Goal: Task Accomplishment & Management: Use online tool/utility

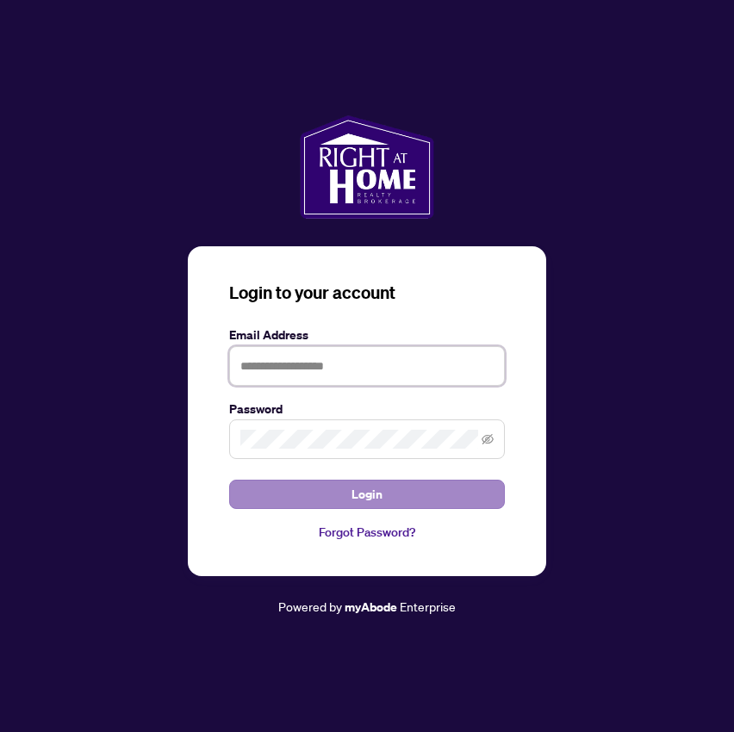
type input "**********"
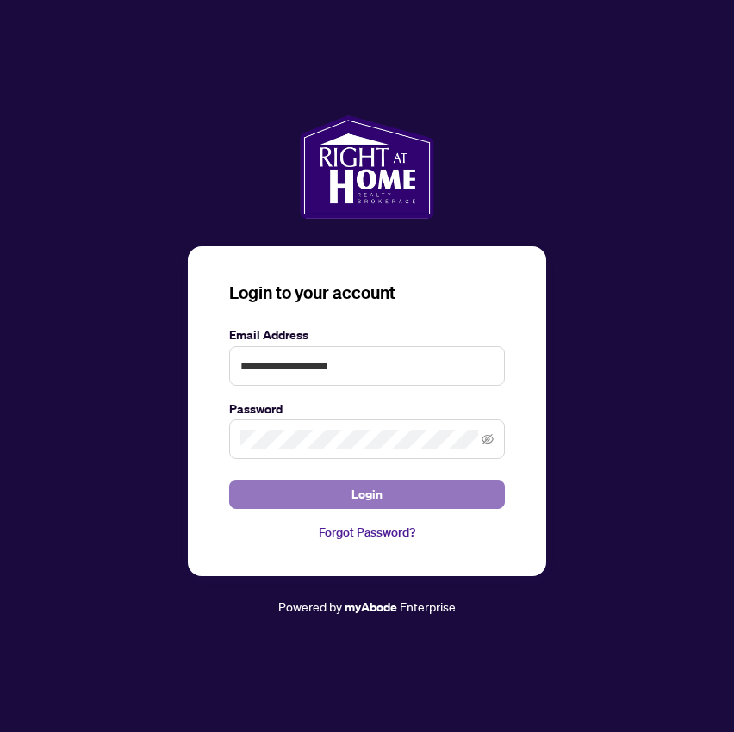
click at [361, 499] on span "Login" at bounding box center [366, 495] width 31 height 28
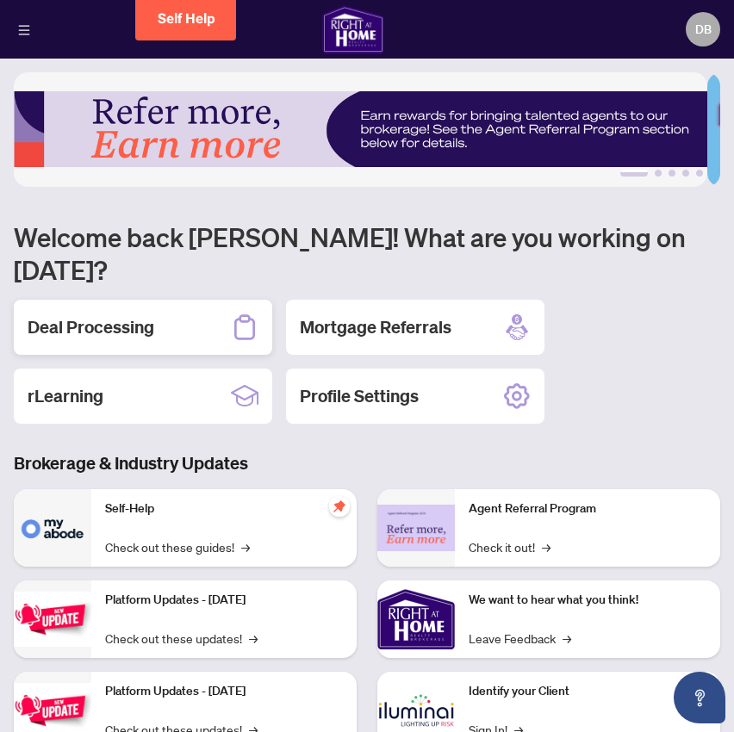
click at [137, 315] on h2 "Deal Processing" at bounding box center [91, 327] width 127 height 24
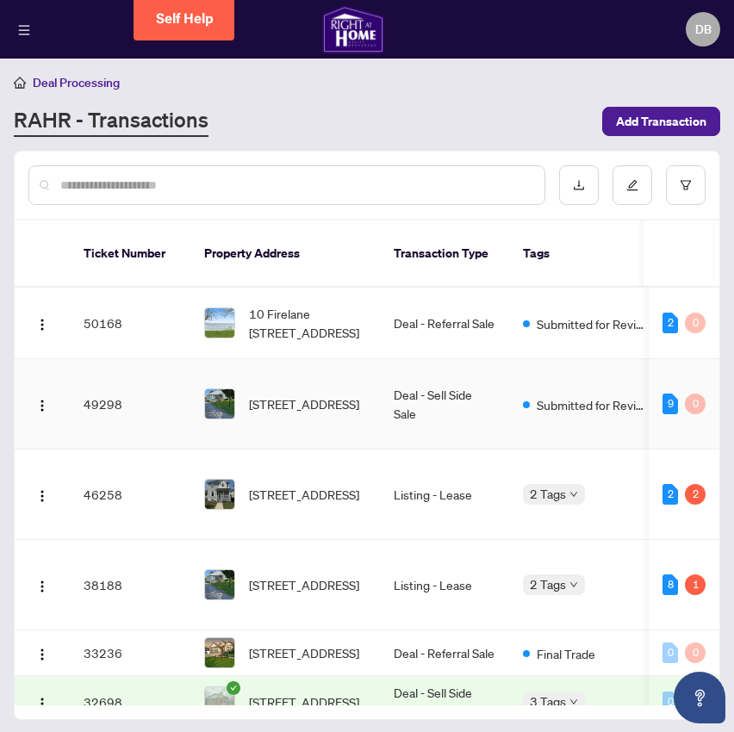
scroll to position [3, 0]
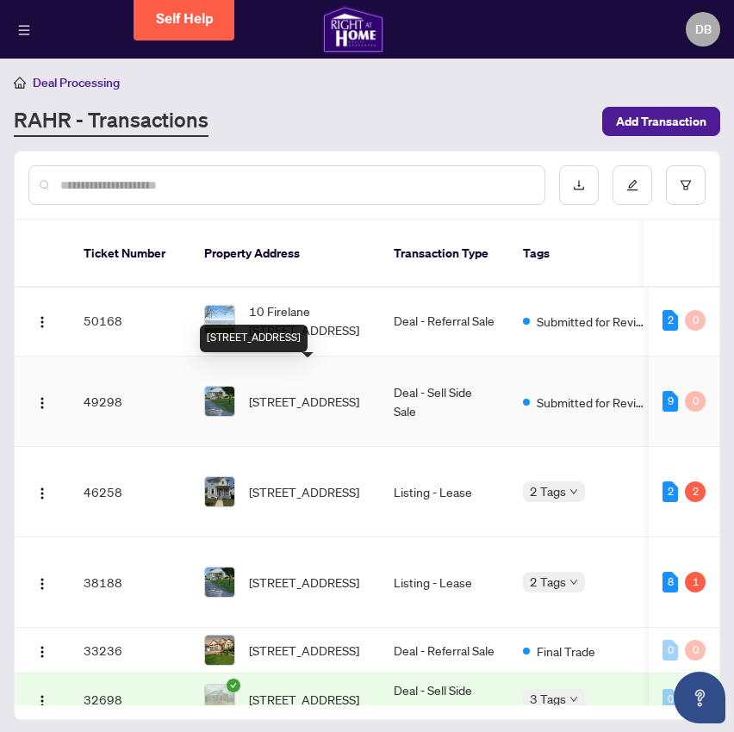
click at [266, 392] on span "[STREET_ADDRESS]" at bounding box center [304, 401] width 110 height 19
click at [220, 387] on img at bounding box center [219, 401] width 29 height 29
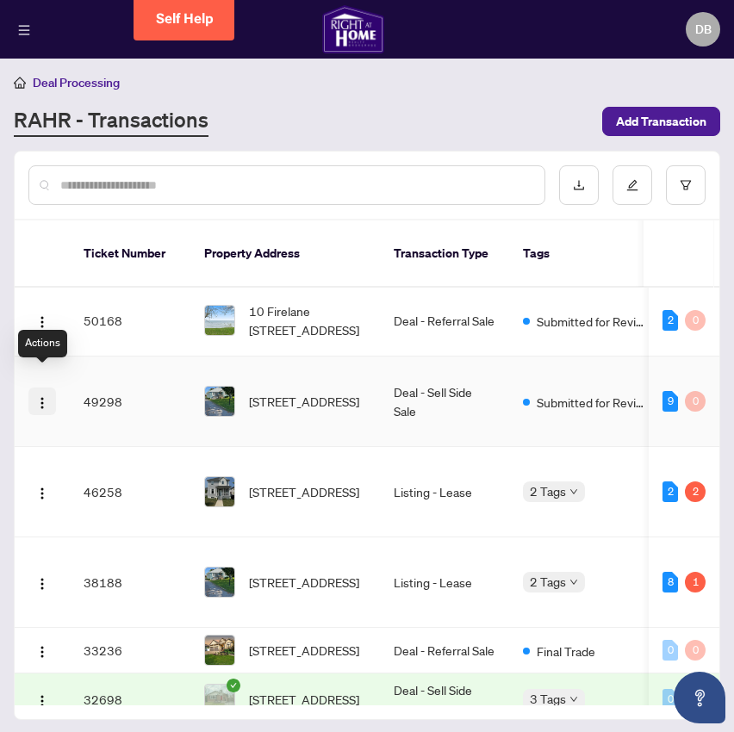
click at [43, 396] on img "button" at bounding box center [42, 403] width 14 height 14
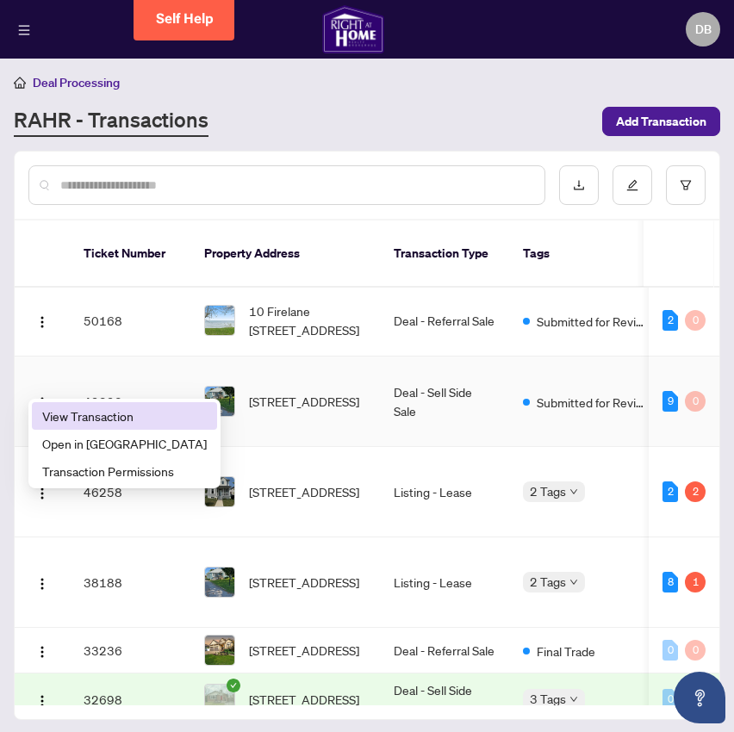
click at [75, 408] on span "View Transaction" at bounding box center [124, 415] width 164 height 19
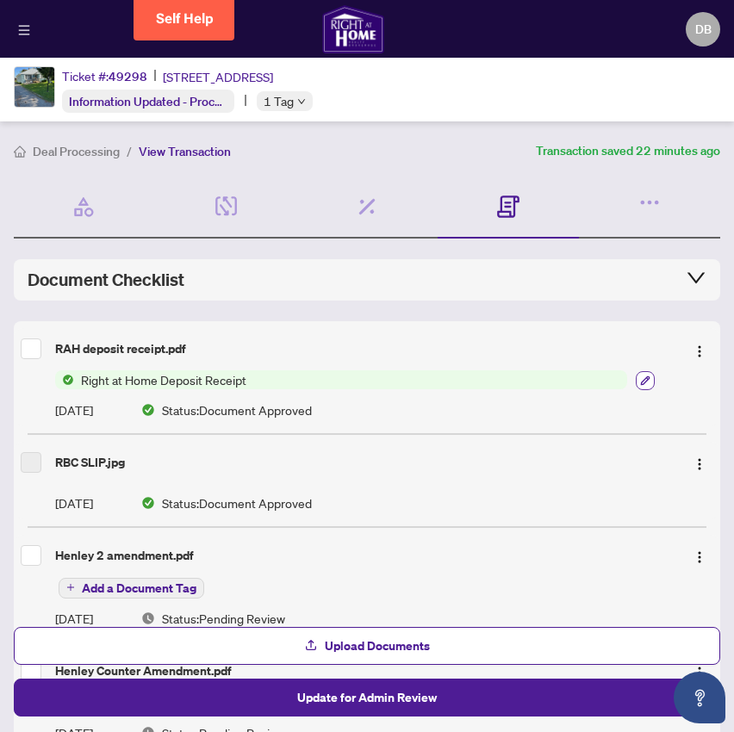
click at [641, 375] on icon "button" at bounding box center [645, 379] width 9 height 9
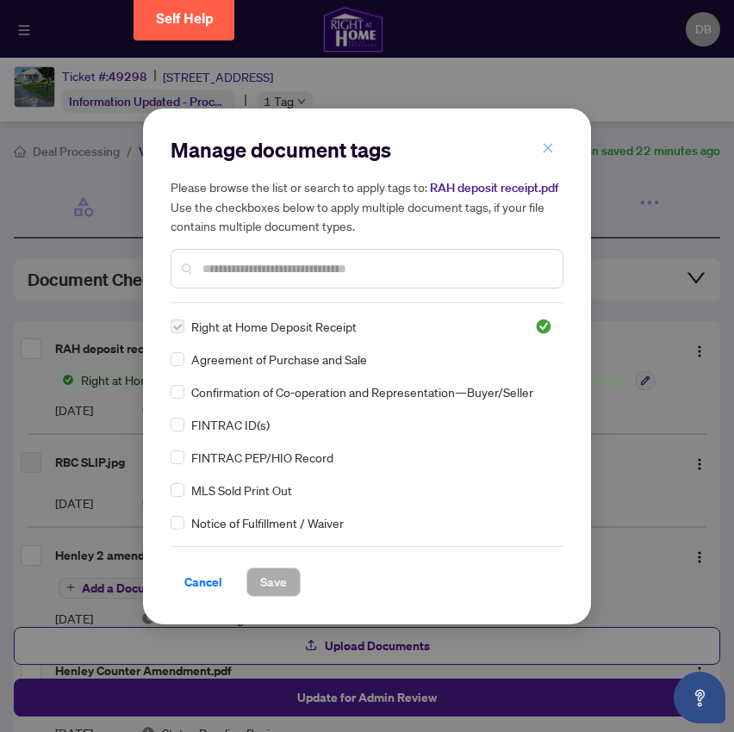
click at [541, 146] on button "button" at bounding box center [547, 148] width 34 height 29
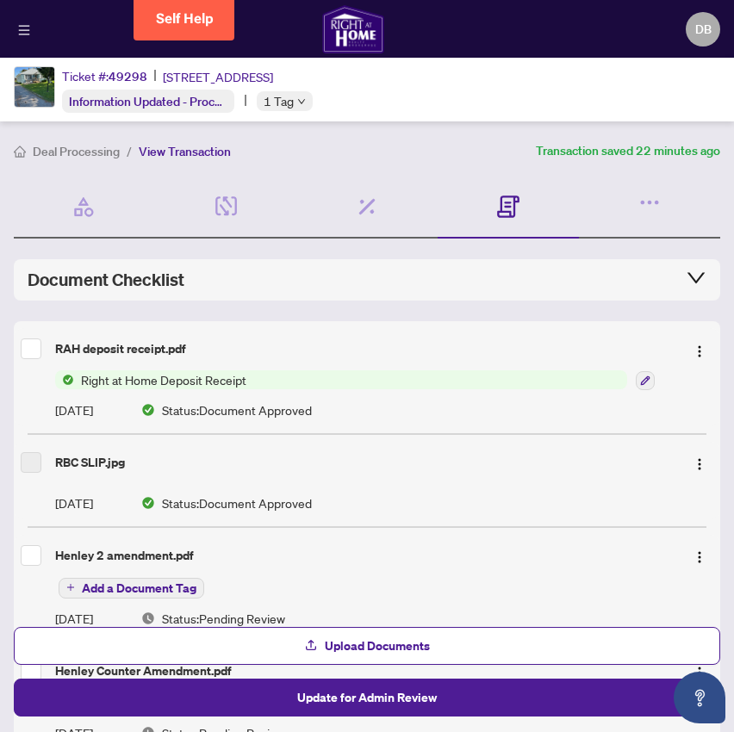
scroll to position [10, 0]
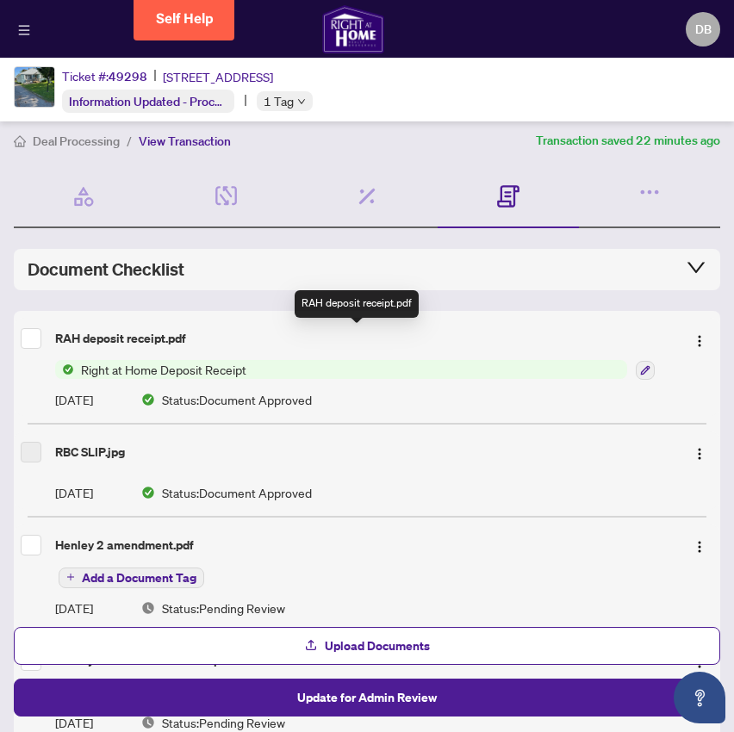
click at [102, 340] on div "RAH deposit receipt.pdf" at bounding box center [363, 338] width 617 height 19
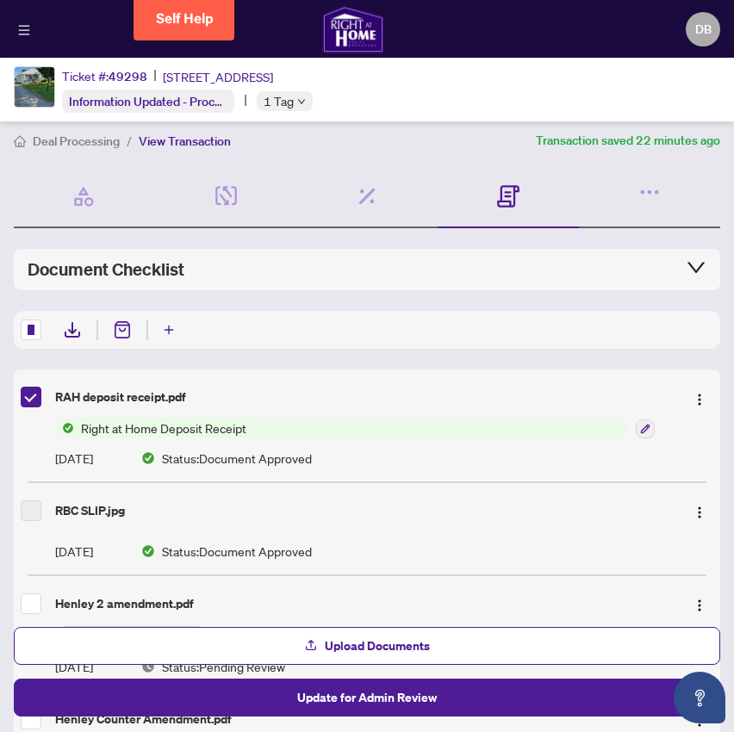
click at [62, 326] on icon at bounding box center [72, 329] width 21 height 21
click at [694, 394] on img "button" at bounding box center [699, 400] width 14 height 14
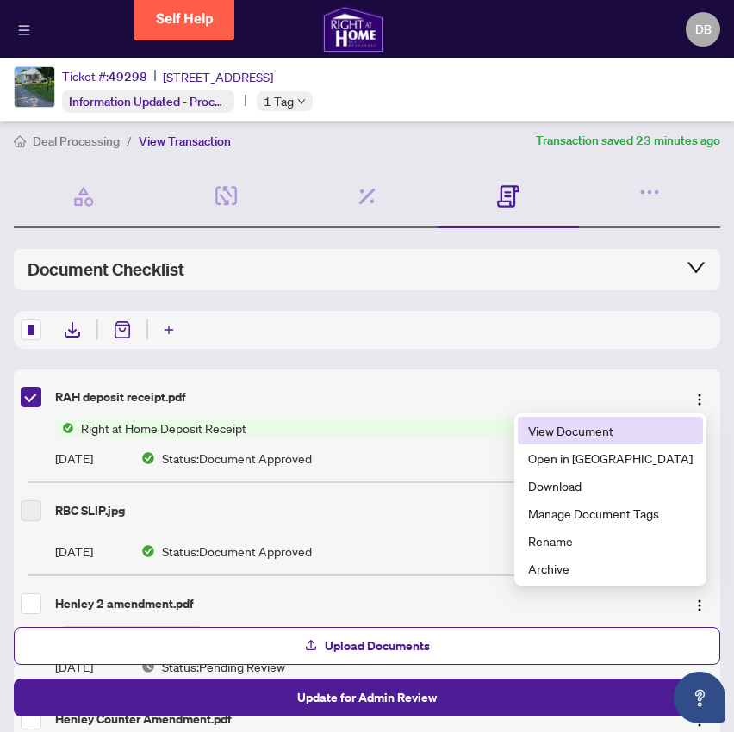
click at [606, 428] on span "View Document" at bounding box center [610, 430] width 164 height 19
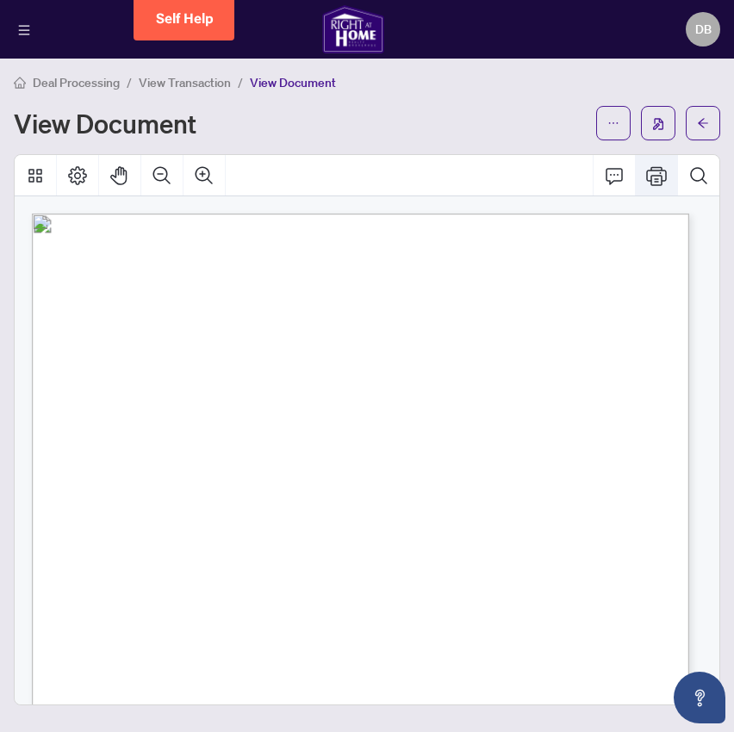
click at [654, 173] on icon "Print" at bounding box center [656, 175] width 21 height 21
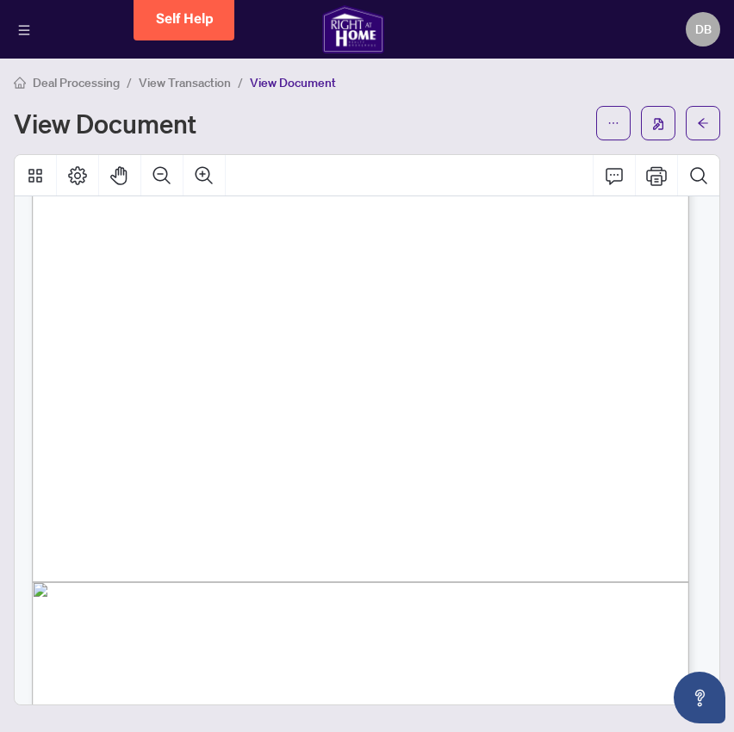
scroll to position [262, 0]
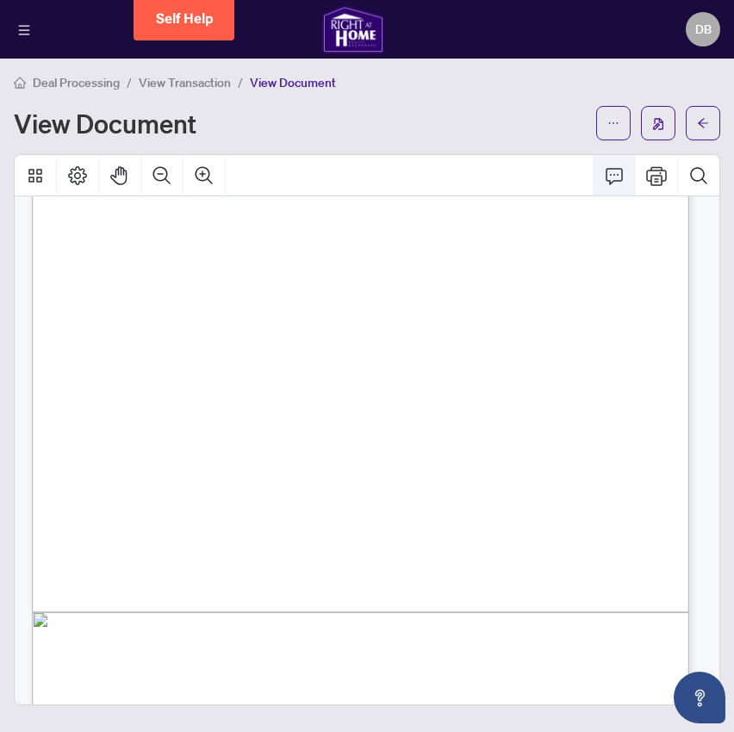
click at [613, 170] on icon "Comment" at bounding box center [614, 175] width 21 height 21
